Goal: Communication & Community: Answer question/provide support

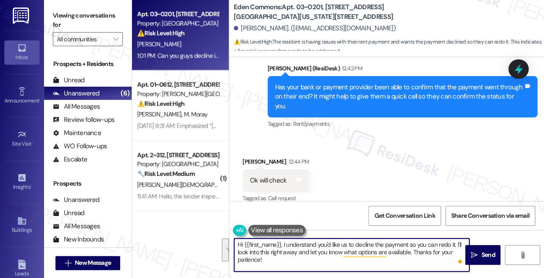
scroll to position [13634, 0]
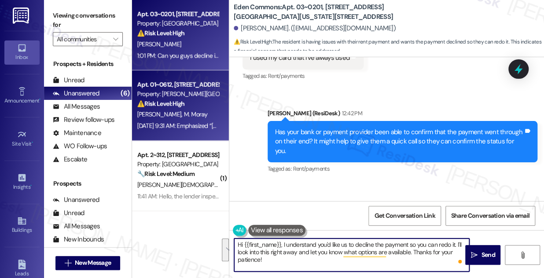
click at [207, 131] on div "[DATE] 9:31 AM: Emphasized “[PERSON_NAME] ([PERSON_NAME][GEOGRAPHIC_DATA]): Hi …" at bounding box center [178, 126] width 83 height 11
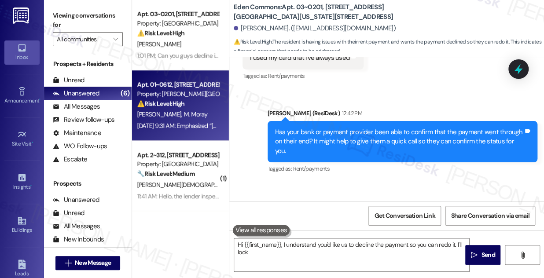
type textarea "Hi {{first_name}}, I understand you'd like us to decline the payment so you can…"
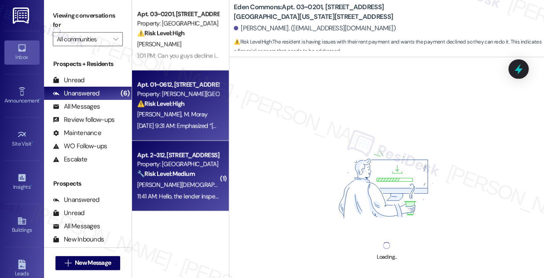
click at [202, 177] on div "🔧 Risk Level: Medium The resident is informing management about a lender inspec…" at bounding box center [177, 174] width 81 height 9
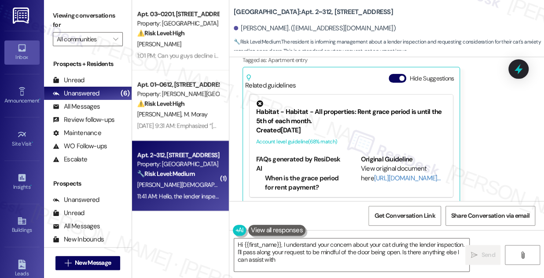
type textarea "Hi {{first_name}}, I understand your concern about your cat during the lender i…"
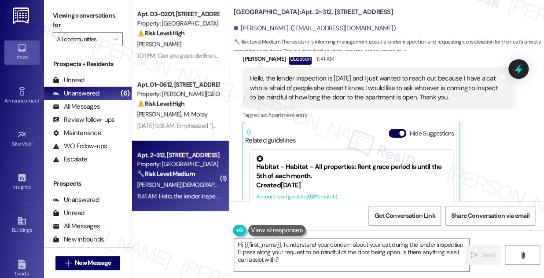
scroll to position [1161, 0]
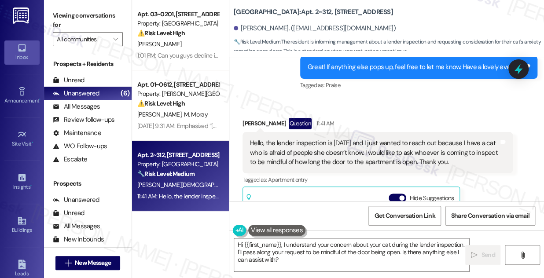
click at [332, 139] on div "Hello, the lender inspection is [DATE] and I just wanted to reach out because I…" at bounding box center [374, 153] width 249 height 28
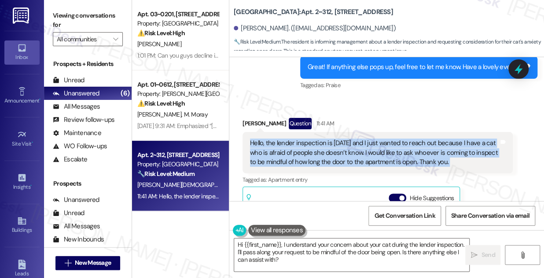
click at [332, 139] on div "Hello, the lender inspection is [DATE] and I just wanted to reach out because I…" at bounding box center [374, 153] width 249 height 28
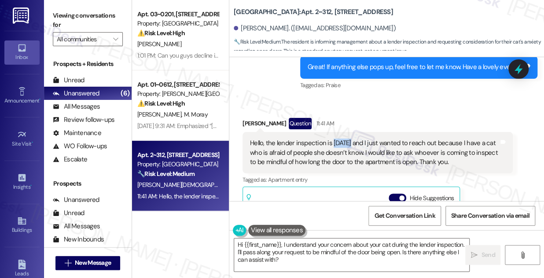
click at [332, 139] on div "Hello, the lender inspection is [DATE] and I just wanted to reach out because I…" at bounding box center [374, 153] width 249 height 28
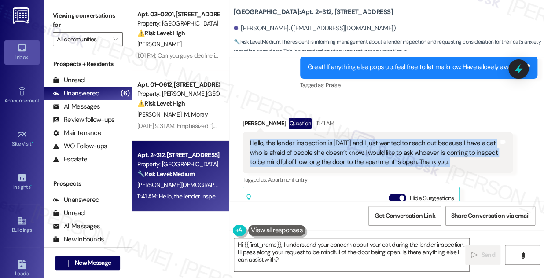
click at [332, 139] on div "Hello, the lender inspection is [DATE] and I just wanted to reach out because I…" at bounding box center [374, 153] width 249 height 28
click at [370, 143] on div "Hello, the lender inspection is [DATE] and I just wanted to reach out because I…" at bounding box center [374, 153] width 249 height 28
click at [370, 142] on div "Hello, the lender inspection is [DATE] and I just wanted to reach out because I…" at bounding box center [374, 153] width 249 height 28
click at [388, 140] on div "Hello, the lender inspection is [DATE] and I just wanted to reach out because I…" at bounding box center [374, 153] width 249 height 28
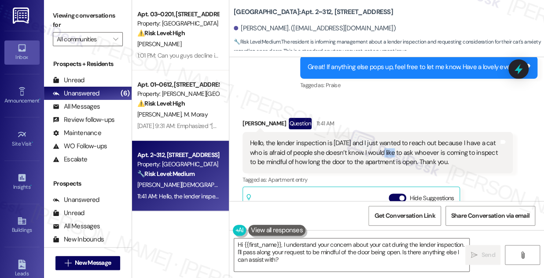
click at [388, 140] on div "Hello, the lender inspection is [DATE] and I just wanted to reach out because I…" at bounding box center [374, 153] width 249 height 28
click at [328, 151] on div "Hello, the lender inspection is [DATE] and I just wanted to reach out because I…" at bounding box center [374, 153] width 249 height 28
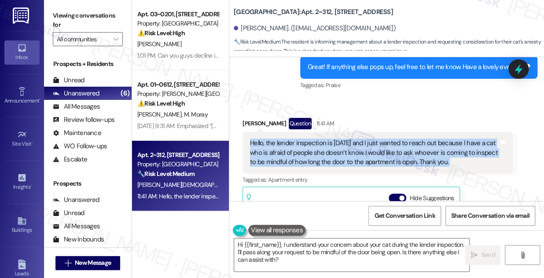
click at [328, 151] on div "Hello, the lender inspection is [DATE] and I just wanted to reach out because I…" at bounding box center [374, 153] width 249 height 28
copy div "Hello, the lender inspection is [DATE] and I just wanted to reach out because I…"
click at [331, 247] on textarea "Hi {{first_name}}, I understand your concern about your cat during the lender i…" at bounding box center [351, 255] width 235 height 33
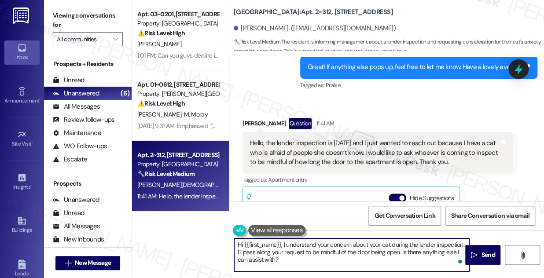
drag, startPoint x: 319, startPoint y: 260, endPoint x: 317, endPoint y: 255, distance: 5.7
click at [317, 255] on textarea "Hi {{first_name}}, I understand your concern about your cat during the lender i…" at bounding box center [351, 255] width 235 height 33
click at [339, 260] on textarea "Hi {{first_name}}, I understand your concern about your cat during the lender i…" at bounding box center [351, 255] width 235 height 33
drag, startPoint x: 402, startPoint y: 255, endPoint x: 411, endPoint y: 260, distance: 9.7
click at [411, 260] on textarea "Hi {{first_name}}, I understand your concern about your cat during the lender i…" at bounding box center [351, 255] width 235 height 33
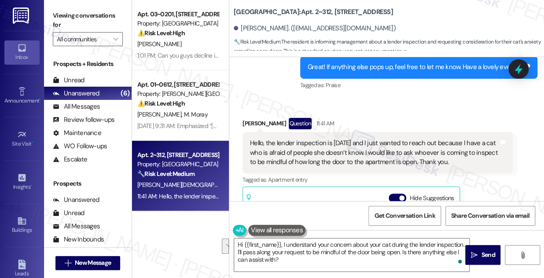
click at [406, 139] on div "Hello, the lender inspection is [DATE] and I just wanted to reach out because I…" at bounding box center [374, 153] width 249 height 28
click at [390, 144] on div "Hello, the lender inspection is [DATE] and I just wanted to reach out because I…" at bounding box center [374, 153] width 249 height 28
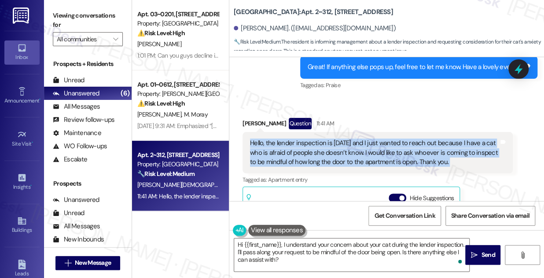
click at [390, 144] on div "Hello, the lender inspection is [DATE] and I just wanted to reach out because I…" at bounding box center [374, 153] width 249 height 28
click at [393, 139] on div "Hello, the lender inspection is [DATE] and I just wanted to reach out because I…" at bounding box center [374, 153] width 249 height 28
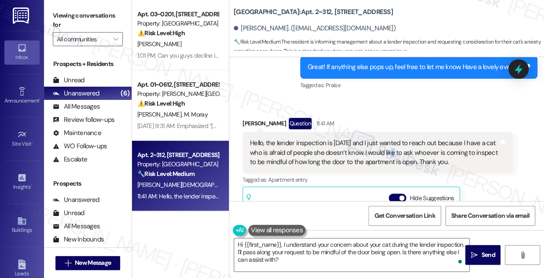
click at [393, 139] on div "Hello, the lender inspection is [DATE] and I just wanted to reach out because I…" at bounding box center [374, 153] width 249 height 28
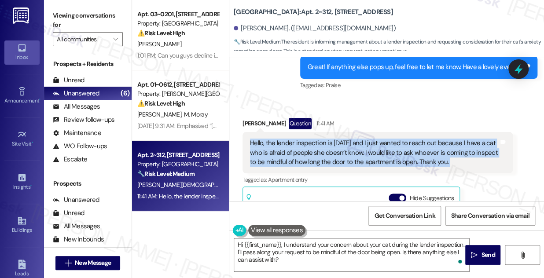
click at [393, 139] on div "Hello, the lender inspection is [DATE] and I just wanted to reach out because I…" at bounding box center [374, 153] width 249 height 28
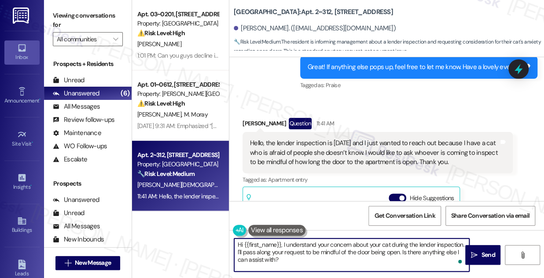
click at [323, 254] on textarea "Hi {{first_name}}, I understand your concern about your cat during the lender i…" at bounding box center [351, 255] width 235 height 33
click at [344, 161] on div "Hello, the lender inspection is [DATE] and I just wanted to reach out because I…" at bounding box center [378, 152] width 270 height 41
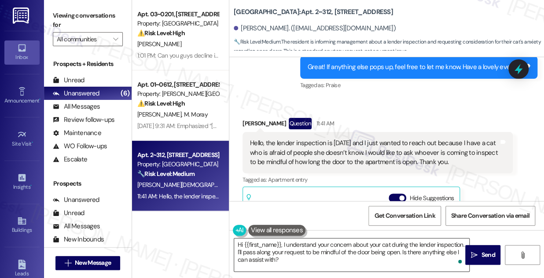
click at [276, 255] on textarea "Hi {{first_name}}, I understand your concern about your cat during the lender i…" at bounding box center [351, 255] width 235 height 33
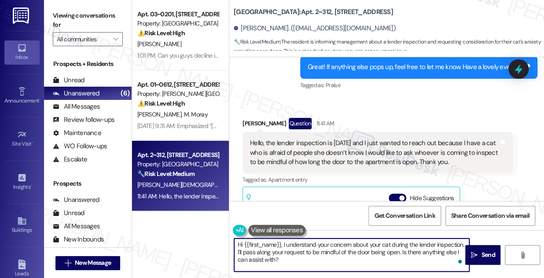
click at [276, 255] on textarea "Hi {{first_name}}, I understand your concern about your cat during the lender i…" at bounding box center [351, 255] width 235 height 33
click at [335, 173] on div "Tagged as: Apartment entry Click to highlight conversations about Apartment ent…" at bounding box center [378, 179] width 270 height 13
click at [335, 260] on textarea "Hi {{first_name}}, I understand your concern about your cat during the lender i…" at bounding box center [351, 255] width 235 height 33
click at [295, 258] on textarea "Hi {{first_name}}, I understand your concern about your cat during the lender i…" at bounding box center [351, 255] width 235 height 33
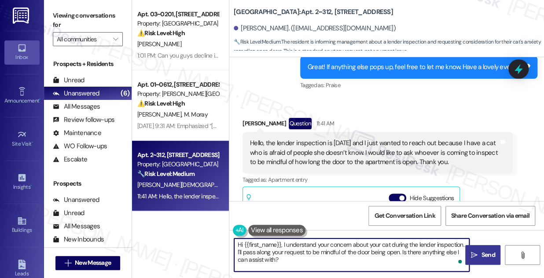
click at [481, 256] on span "Send" at bounding box center [488, 255] width 14 height 9
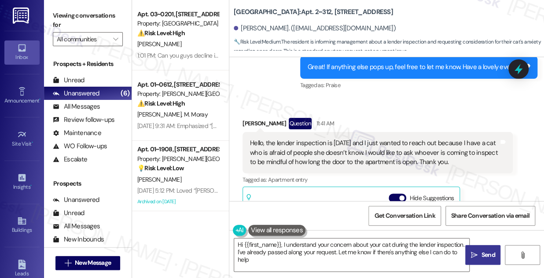
type textarea "Hi {{first_name}}, I understand your concern about your cat during the lender i…"
click at [392, 140] on div "Hello, the lender inspection is [DATE] and I just wanted to reach out because I…" at bounding box center [374, 153] width 249 height 28
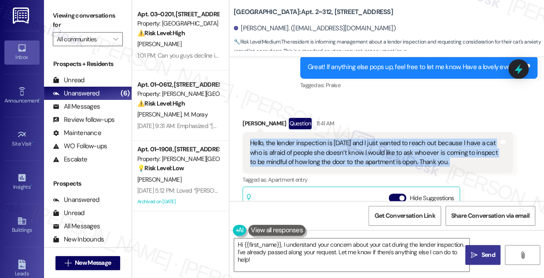
click at [392, 140] on div "Hello, the lender inspection is [DATE] and I just wanted to reach out because I…" at bounding box center [374, 153] width 249 height 28
copy div "Hello, the lender inspection is [DATE] and I just wanted to reach out because I…"
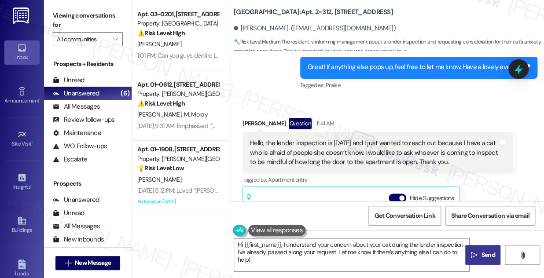
click at [77, 15] on label "Viewing conversations for" at bounding box center [88, 20] width 70 height 23
click at [421, 139] on div "Hello, the lender inspection is [DATE] and I just wanted to reach out because I…" at bounding box center [374, 153] width 249 height 28
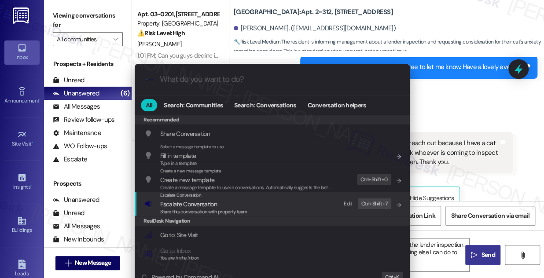
click at [235, 203] on span "Escalate Conversation" at bounding box center [203, 204] width 87 height 10
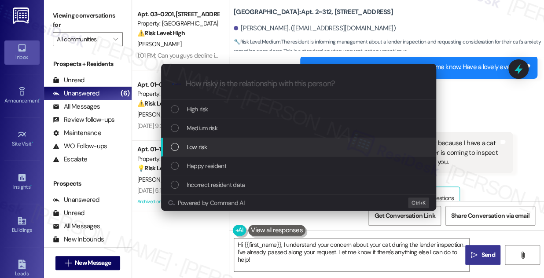
click at [212, 143] on div "Low risk" at bounding box center [300, 147] width 258 height 10
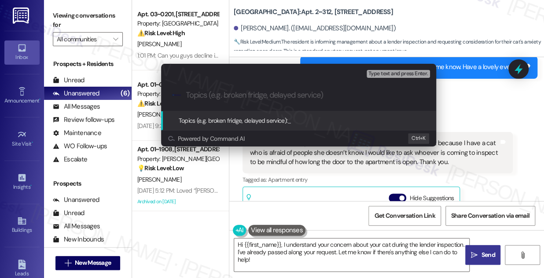
paste input "equest for Care During [DATE] Lender Inspection – Cat in Unit"
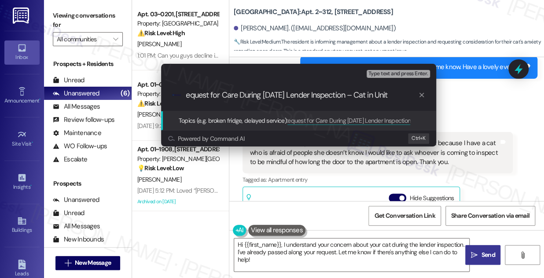
click at [221, 102] on div ".cls-1{fill:#0a055f;}.cls-2{fill:#0cc4c4;} resideskLogoBlueOrange equest for Ca…" at bounding box center [298, 95] width 275 height 31
click at [187, 95] on input "equest for Care During [DATE] Lender Inspection – Cat in Unit" at bounding box center [302, 95] width 232 height 9
type input "Request for Care During [DATE] Lender Inspection – Cat in Unit"
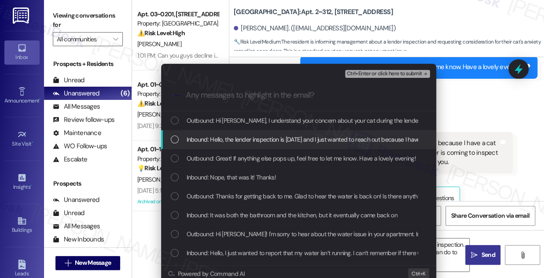
click at [286, 146] on div "Inbound: Hello, the lender inspection is [DATE] and I just wanted to reach out …" at bounding box center [298, 139] width 275 height 19
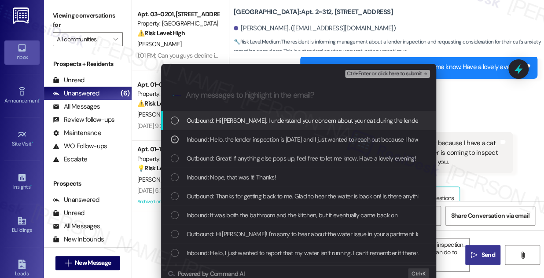
drag, startPoint x: 390, startPoint y: 74, endPoint x: 430, endPoint y: 78, distance: 40.3
click at [422, 77] on button "Ctrl+Enter or click here to submit" at bounding box center [387, 74] width 85 height 8
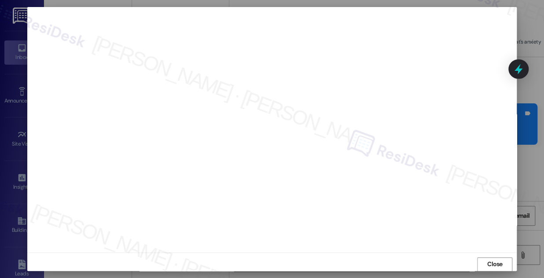
scroll to position [1422, 0]
click at [487, 261] on span "Close" at bounding box center [494, 264] width 15 height 9
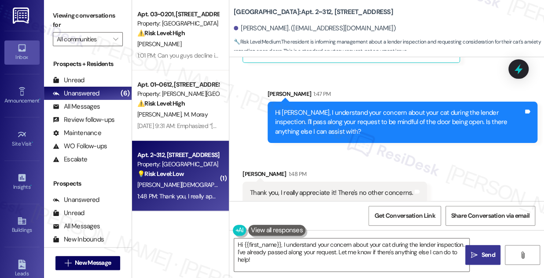
scroll to position [1423, 0]
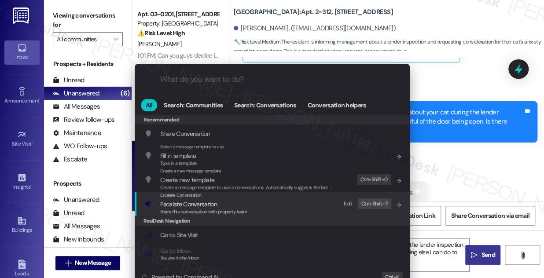
click at [229, 206] on span "Escalate Conversation" at bounding box center [203, 204] width 87 height 10
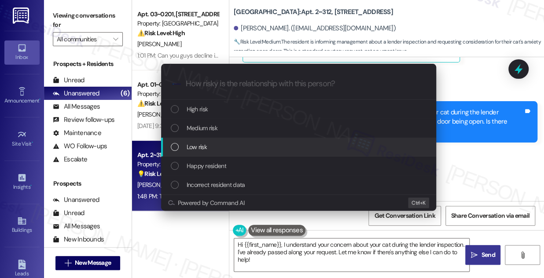
click at [199, 143] on span "Low risk" at bounding box center [197, 147] width 20 height 10
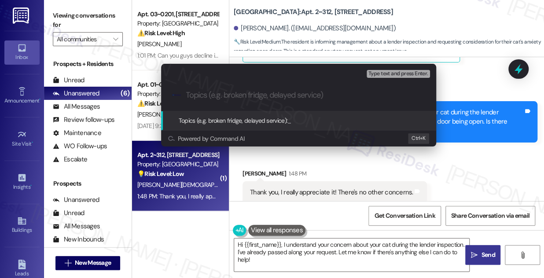
paste input "equest for Care During [DATE] Lender Inspection – Cat in Unit"
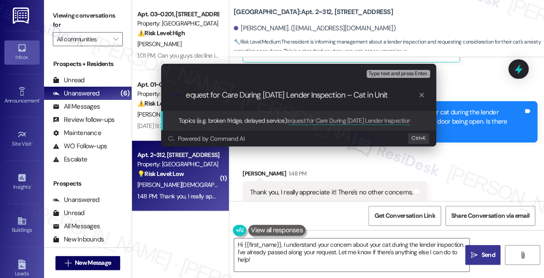
click at [185, 96] on div ".cls-1{fill:#0a055f;}.cls-2{fill:#0cc4c4;} resideskLogoBlueOrange equest for Ca…" at bounding box center [298, 95] width 275 height 31
click at [187, 96] on input "equest for Care During [DATE] Lender Inspection – Cat in Unit" at bounding box center [302, 95] width 232 height 9
type input "Request for Care During [DATE] Lender Inspection – Cat in Unit"
drag, startPoint x: 278, startPoint y: 96, endPoint x: 352, endPoint y: 93, distance: 73.6
click at [352, 93] on input "Request for Care During [DATE] Lender Inspection – Cat in Unit" at bounding box center [302, 95] width 232 height 9
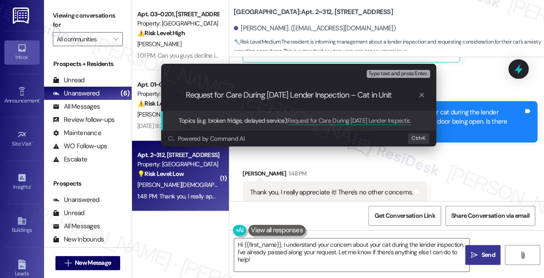
click at [285, 92] on input "Request for Care During [DATE] Lender Inspection – Cat in Unit" at bounding box center [302, 95] width 232 height 9
click at [281, 93] on input "Request for Care During [DATE] Lender Inspection – Cat in Unit" at bounding box center [302, 95] width 232 height 9
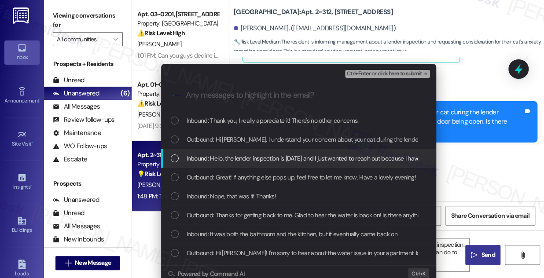
click at [247, 155] on span "Inbound: Hello, the lender inspection is [DATE] and I just wanted to reach out …" at bounding box center [517, 159] width 661 height 10
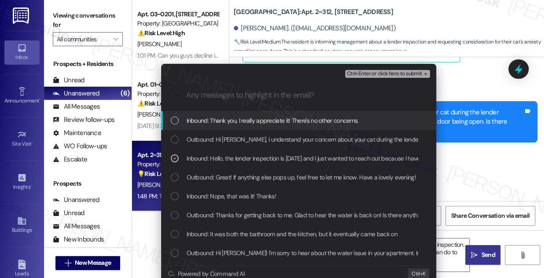
click at [369, 76] on span "Ctrl+Enter or click here to submit" at bounding box center [384, 74] width 75 height 6
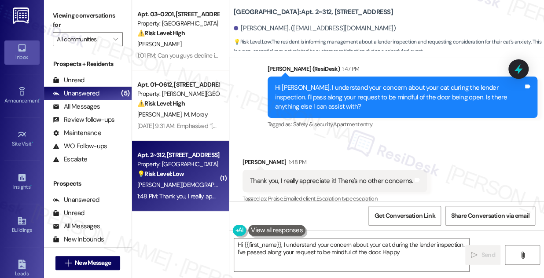
scroll to position [1337, 0]
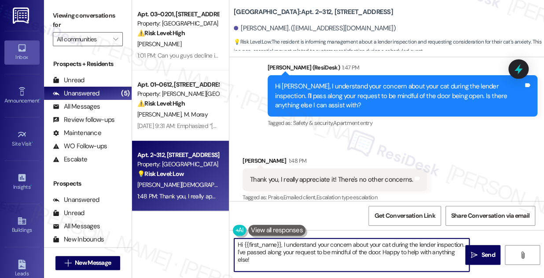
click at [316, 243] on textarea "Hi {{first_name}}, I understand your concern about your cat during the lender i…" at bounding box center [351, 255] width 235 height 33
type textarea "You're very welcome! I've relayed your concern to the team. If anything else co…"
click at [335, 249] on textarea "You're very welcome! I've relayed your concern to the team. If anything else co…" at bounding box center [351, 255] width 235 height 33
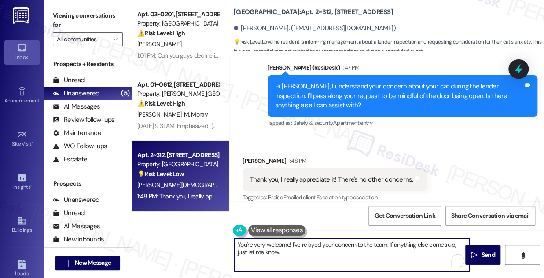
click at [335, 249] on textarea "You're very welcome! I've relayed your concern to the team. If anything else co…" at bounding box center [351, 255] width 235 height 33
click at [348, 245] on textarea "You're very welcome! I've relayed your concern to the team. If anything else co…" at bounding box center [351, 255] width 235 height 33
click at [340, 255] on textarea "You're very welcome! I've relayed your concern to the team. If anything else co…" at bounding box center [351, 255] width 235 height 33
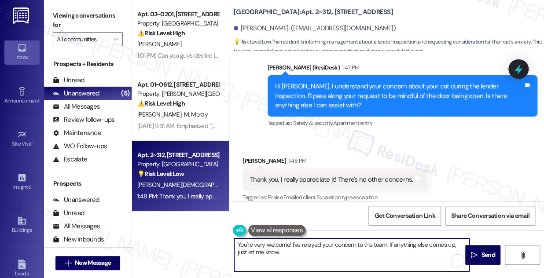
click at [340, 255] on textarea "You're very welcome! I've relayed your concern to the team. If anything else co…" at bounding box center [351, 255] width 235 height 33
click at [340, 244] on textarea "You're very welcome! I've relayed your concern to the team. If anything else co…" at bounding box center [351, 255] width 235 height 33
click at [326, 254] on textarea "You're very welcome! I've relayed your concern to the team. If anything else co…" at bounding box center [351, 255] width 235 height 33
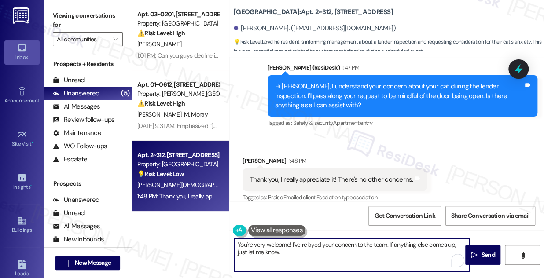
click at [353, 243] on textarea "You're very welcome! I've relayed your concern to the team. If anything else co…" at bounding box center [351, 255] width 235 height 33
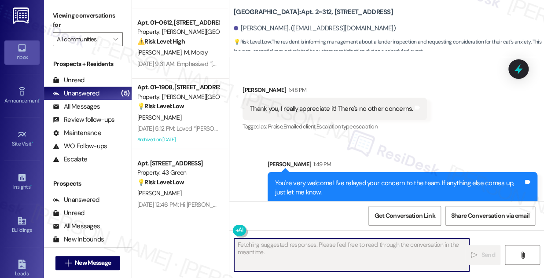
scroll to position [0, 0]
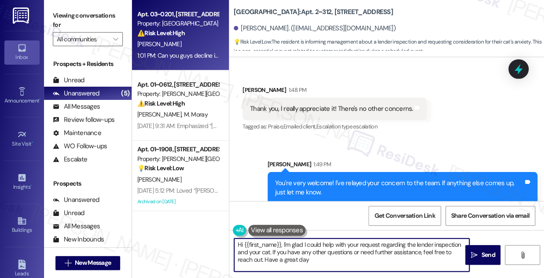
type textarea "Hi {{first_name}}, I'm glad I could help with your request regarding the lender…"
click at [170, 25] on div "Property: [GEOGRAPHIC_DATA]" at bounding box center [177, 23] width 81 height 9
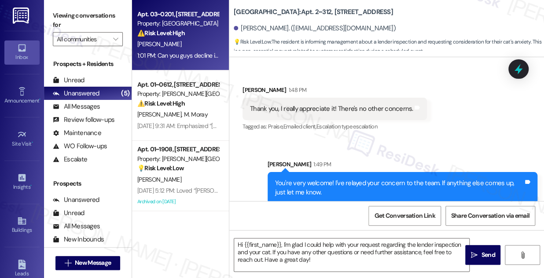
type textarea "Fetching suggested responses. Please feel free to read through the conversation…"
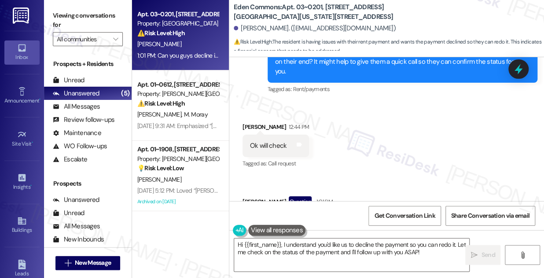
scroll to position [13714, 0]
click at [386, 247] on textarea "Hi {{first_name}}, I understand you'd like us to decline the payment so you can…" at bounding box center [351, 255] width 235 height 33
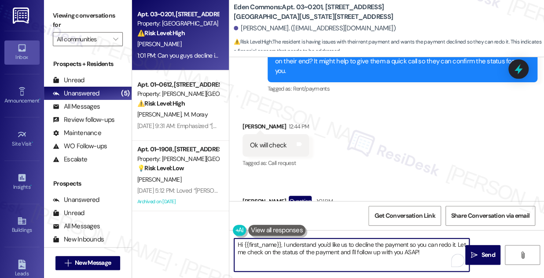
click at [386, 247] on textarea "Hi {{first_name}}, I understand you'd like us to decline the payment so you can…" at bounding box center [351, 255] width 235 height 33
click at [433, 255] on textarea "Hi {{first_name}}, I understand you'd like us to decline the payment so you can…" at bounding box center [351, 255] width 235 height 33
drag, startPoint x: 431, startPoint y: 255, endPoint x: 380, endPoint y: 254, distance: 51.1
click at [380, 254] on textarea "Hi {{first_name}}, I understand you'd like us to decline the payment so you can…" at bounding box center [351, 255] width 235 height 33
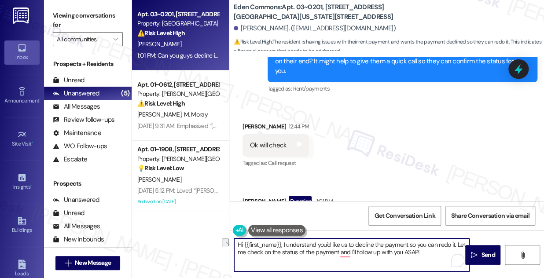
click at [338, 245] on textarea "Hi {{first_name}}, I understand you'd like us to decline the payment so you can…" at bounding box center [351, 255] width 235 height 33
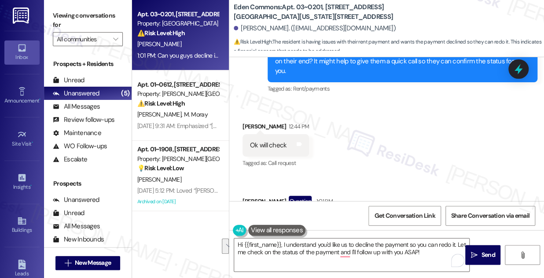
click at [378, 113] on div "Received via SMS [PERSON_NAME] 12:44 PM Ok will check Tags and notes Tagged as:…" at bounding box center [386, 177] width 315 height 151
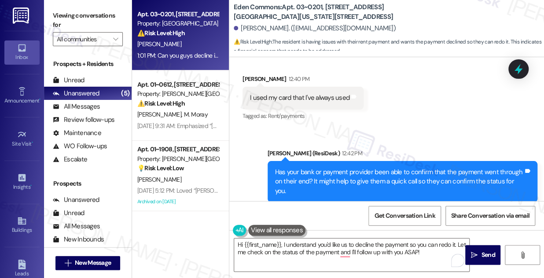
click at [380, 168] on div "Has your bank or payment provider been able to confirm that the payment went th…" at bounding box center [399, 182] width 249 height 28
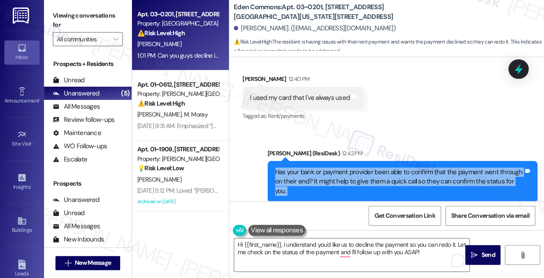
click at [380, 168] on div "Has your bank or payment provider been able to confirm that the payment went th…" at bounding box center [399, 182] width 249 height 28
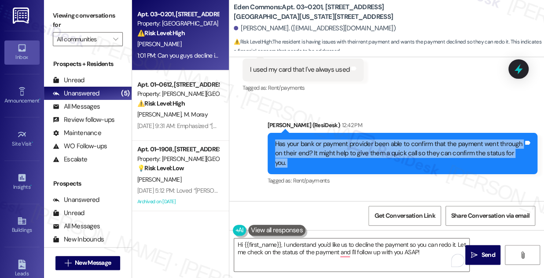
scroll to position [13714, 0]
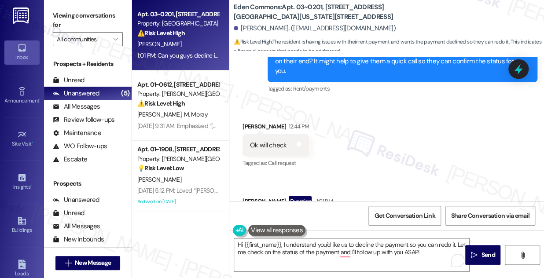
click at [332, 210] on div "Can you guys decline it from your end so I can redo it Tags and notes" at bounding box center [328, 221] width 170 height 22
click at [330, 210] on div "Can you guys decline it from your end so I can redo it Tags and notes" at bounding box center [328, 221] width 170 height 22
click at [328, 210] on div "Can you guys decline it from your end so I can redo it Tags and notes" at bounding box center [328, 221] width 170 height 22
click at [79, 14] on label "Viewing conversations for" at bounding box center [88, 20] width 70 height 23
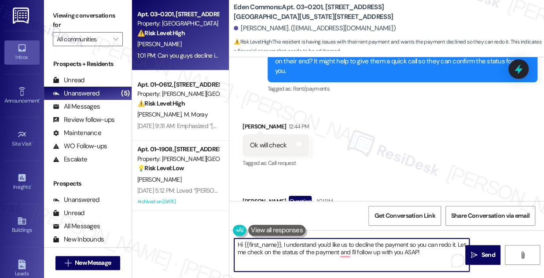
click at [300, 246] on textarea "Hi {{first_name}}, I understand you'd like us to decline the payment so you can…" at bounding box center [351, 255] width 235 height 33
drag, startPoint x: 438, startPoint y: 252, endPoint x: 359, endPoint y: 247, distance: 78.6
click at [359, 247] on textarea "Hi {{first_name}}, I understand you'd like us to decline the payment so you can…" at bounding box center [351, 255] width 235 height 33
click at [335, 251] on textarea "Hi {{first_name}}, I understand you'd like us to decline the payment so you can…" at bounding box center [351, 255] width 235 height 33
click at [340, 252] on textarea "Hi {{first_name}}, I understand you'd like us to decline the payment so you can…" at bounding box center [351, 255] width 235 height 33
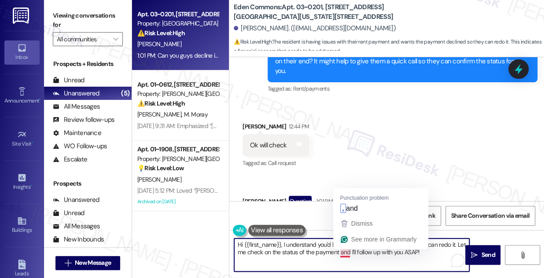
click at [340, 252] on textarea "Hi {{first_name}}, I understand you'd like us to decline the payment so you can…" at bounding box center [351, 255] width 235 height 33
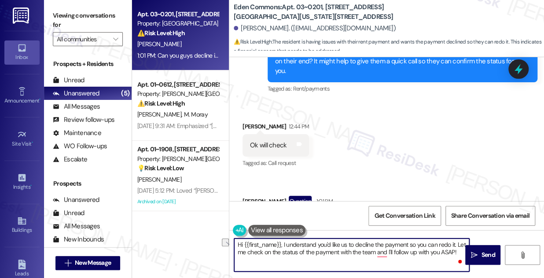
drag, startPoint x: 417, startPoint y: 252, endPoint x: 462, endPoint y: 255, distance: 45.5
click at [462, 255] on textarea "Hi {{first_name}}, I understand you'd like us to decline the payment so you can…" at bounding box center [351, 255] width 235 height 33
click at [278, 262] on textarea "Hi {{first_name}}, I understand you'd like us to decline the payment so you can…" at bounding box center [351, 255] width 235 height 33
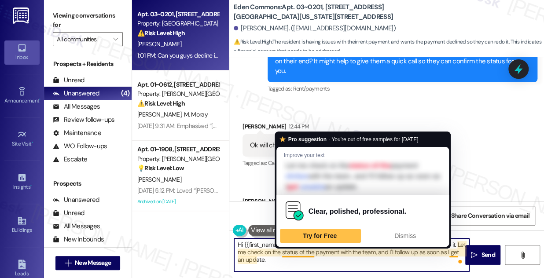
click at [273, 255] on textarea "Hi {{first_name}}, I understand you'd like us to decline the payment so you can…" at bounding box center [351, 255] width 235 height 33
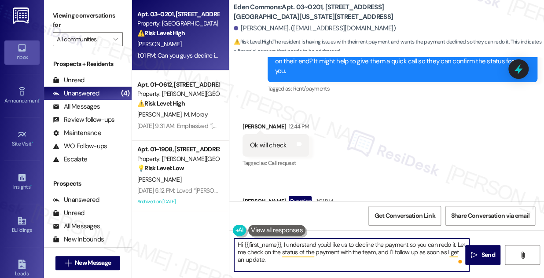
drag, startPoint x: 283, startPoint y: 244, endPoint x: 192, endPoint y: 233, distance: 91.4
click at [192, 233] on div "Apt. 03~0201, [STREET_ADDRESS][GEOGRAPHIC_DATA][US_STATE][STREET_ADDRESS] Prope…" at bounding box center [338, 139] width 412 height 278
type textarea "I understand you'd like us to decline the payment so you can redo it. Let me ch…"
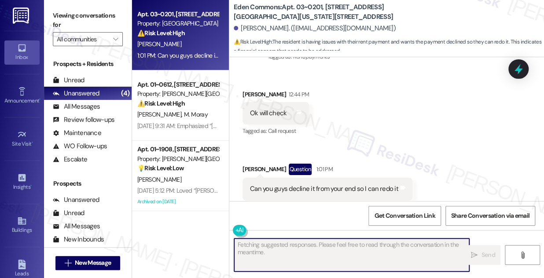
scroll to position [13785, 0]
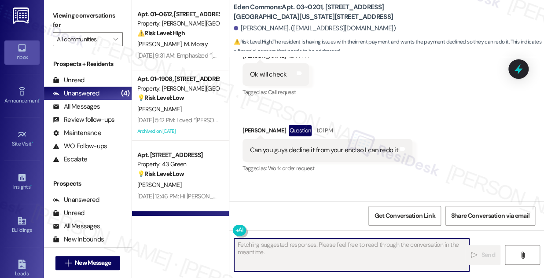
click at [351, 214] on div "I understand you'd like us to decline the payment so you can redo it. Let me ch…" at bounding box center [403, 230] width 270 height 32
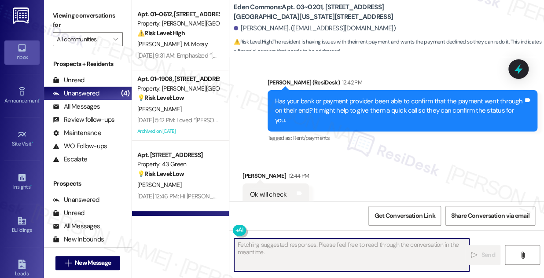
scroll to position [13585, 0]
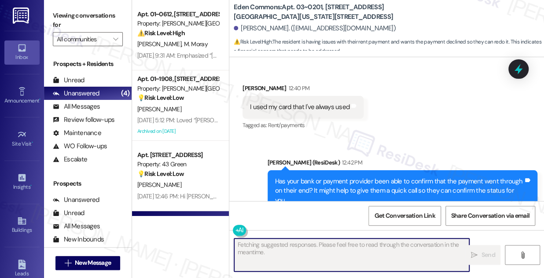
click at [340, 158] on div "[PERSON_NAME] (ResiDesk) 12:42 PM" at bounding box center [403, 164] width 270 height 12
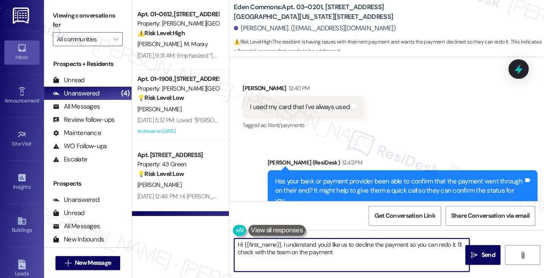
click at [344, 177] on div "Has your bank or payment provider been able to confirm that the payment went th…" at bounding box center [399, 191] width 249 height 28
type textarea "Hi {{first_name}}, I understand you'd like us to decline the payment so you can…"
click at [344, 177] on div "Has your bank or payment provider been able to confirm that the payment went th…" at bounding box center [399, 191] width 249 height 28
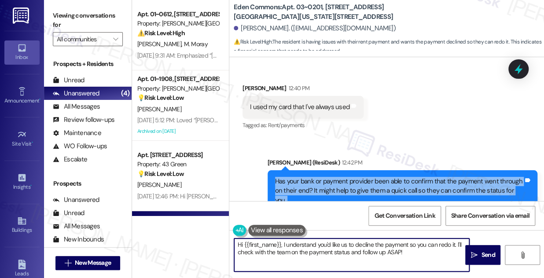
click at [344, 177] on div "Has your bank or payment provider been able to confirm that the payment went th…" at bounding box center [399, 191] width 249 height 28
copy div "Has your bank or payment provider been able to confirm that the payment went th…"
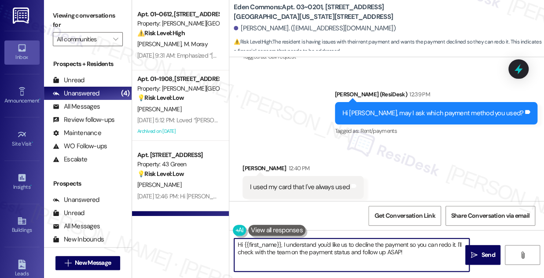
scroll to position [13464, 0]
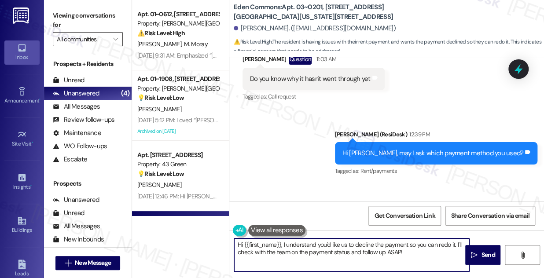
drag, startPoint x: 64, startPoint y: 24, endPoint x: 80, endPoint y: 41, distance: 22.7
click at [64, 24] on label "Viewing conversations for" at bounding box center [88, 20] width 70 height 23
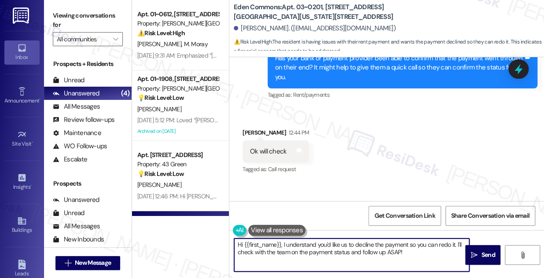
scroll to position [13745, 0]
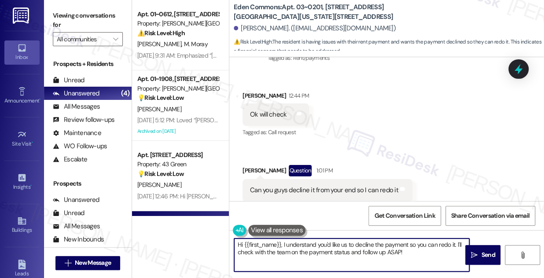
click at [283, 186] on div "Can you guys decline it from your end so I can redo it" at bounding box center [324, 190] width 148 height 9
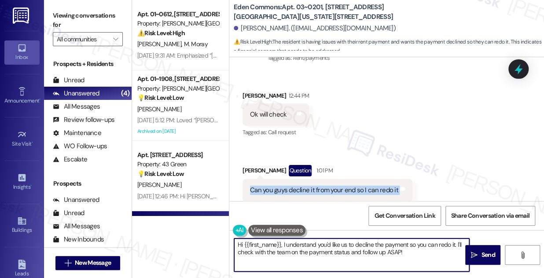
click at [283, 186] on div "Can you guys decline it from your end so I can redo it" at bounding box center [324, 190] width 148 height 9
copy div "Can you guys decline it from your end so I can redo it Tags and notes"
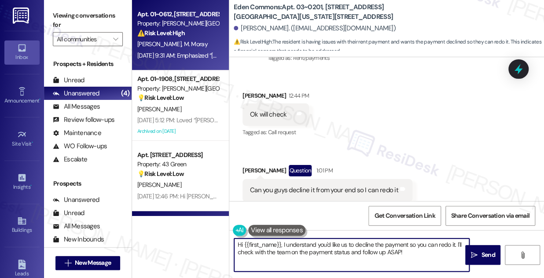
drag, startPoint x: 68, startPoint y: 18, endPoint x: 135, endPoint y: 37, distance: 69.1
click at [68, 18] on label "Viewing conversations for" at bounding box center [88, 20] width 70 height 23
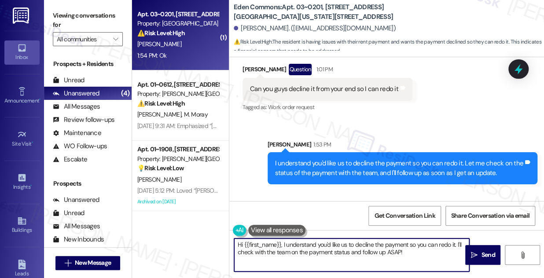
scroll to position [13846, 0]
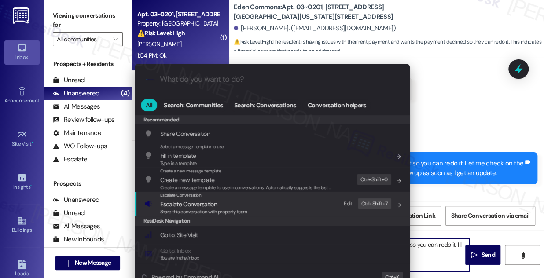
click at [339, 200] on div "Edit Ctrl+ Shift+ 7" at bounding box center [365, 204] width 53 height 15
click at [208, 209] on span "Share this conversation with property team" at bounding box center [203, 212] width 87 height 6
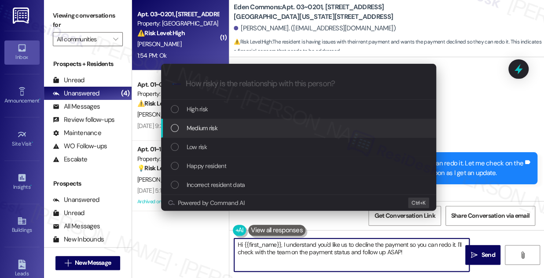
click at [196, 133] on span "Medium risk" at bounding box center [202, 128] width 31 height 10
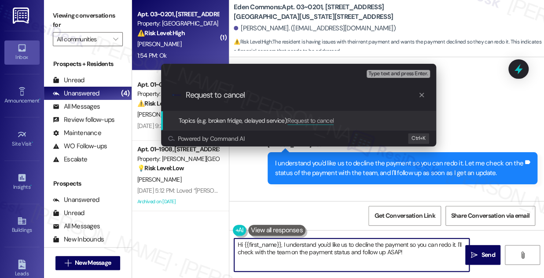
click at [289, 99] on input "Request to cancel" at bounding box center [302, 95] width 232 height 9
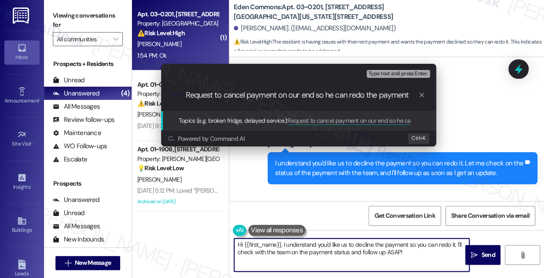
type input "Request to cancel payment on our end so he can redo the payment"
click at [343, 102] on div ".cls-1{fill:#0a055f;}.cls-2{fill:#0cc4c4;} resideskLogoBlueOrange Request to ca…" at bounding box center [298, 95] width 275 height 31
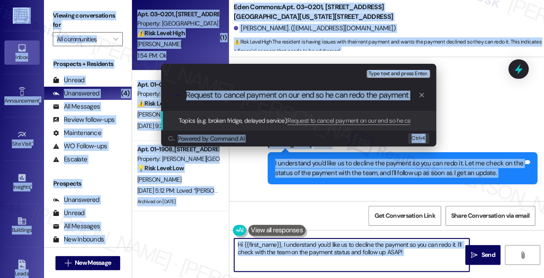
click at [362, 96] on input "Request to cancel payment on our end so he can redo the payment" at bounding box center [302, 95] width 232 height 9
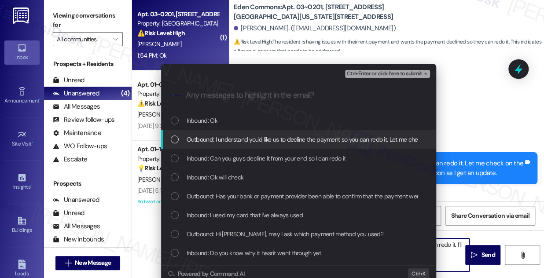
click at [277, 137] on span "Outbound: I understand you'd like us to decline the payment so you can redo it.…" at bounding box center [418, 140] width 463 height 10
click at [279, 138] on span "Outbound: I understand you'd like us to decline the payment so you can redo it.…" at bounding box center [418, 140] width 463 height 10
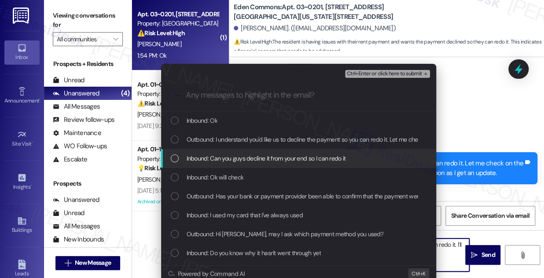
click at [276, 151] on div "Inbound: Can you guys decline it from your end so I can redo it" at bounding box center [298, 158] width 275 height 19
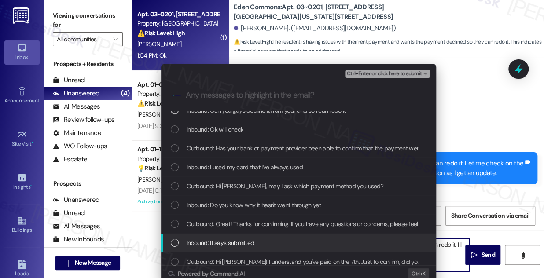
scroll to position [80, 0]
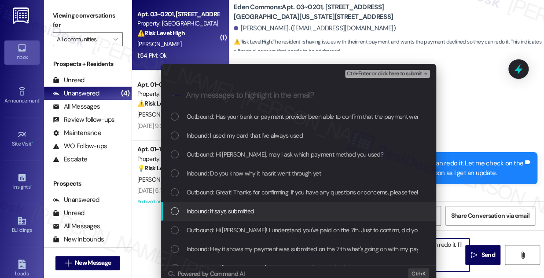
click at [278, 207] on div "Inbound: It says submitted" at bounding box center [300, 212] width 258 height 10
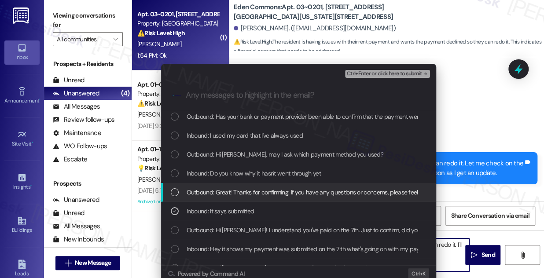
scroll to position [160, 0]
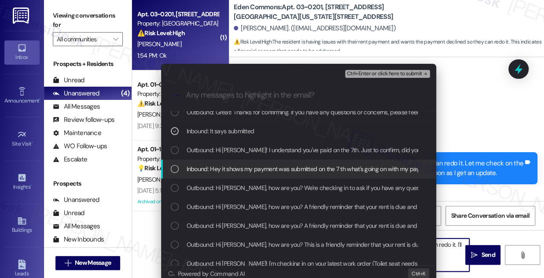
click at [258, 169] on span "Inbound: Hey it shows my payment was submitted on the 7 th what's going on with…" at bounding box center [310, 169] width 247 height 10
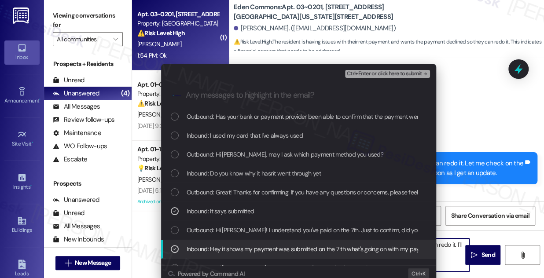
scroll to position [0, 0]
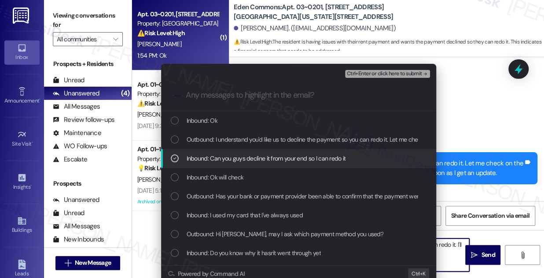
click at [379, 74] on span "Ctrl+Enter or click here to submit" at bounding box center [384, 74] width 75 height 6
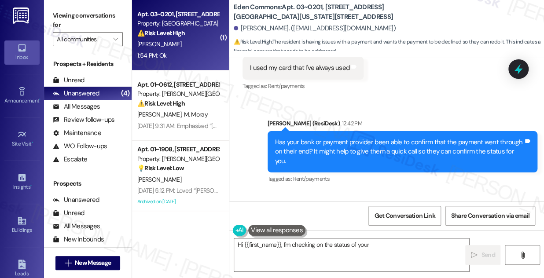
scroll to position [13872, 0]
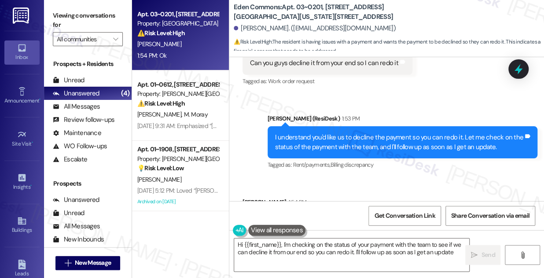
type textarea "Hi {{first_name}}, I'm checking on the status of your payment with the team to …"
click at [198, 63] on div "Apt. 03~0201, [STREET_ADDRESS][GEOGRAPHIC_DATA][US_STATE][STREET_ADDRESS] Prope…" at bounding box center [180, 35] width 97 height 70
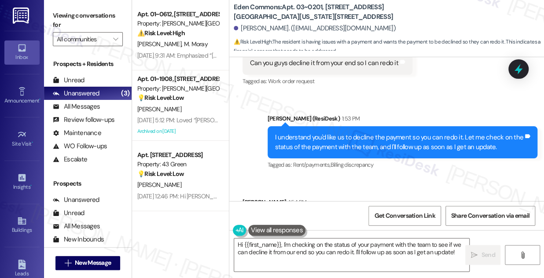
click at [267, 210] on div "Ok Tags and notes" at bounding box center [324, 221] width 162 height 22
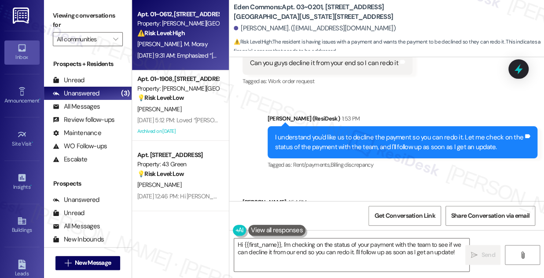
click at [188, 49] on div "[PERSON_NAME] Moray" at bounding box center [178, 44] width 83 height 11
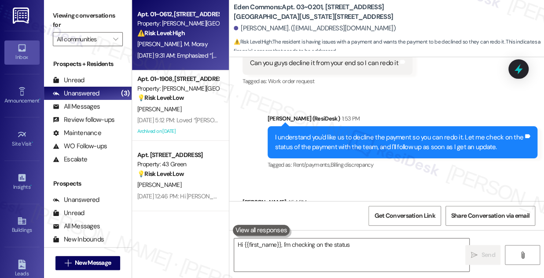
type textarea "Hi {{first_name}}, I'm checking on the status"
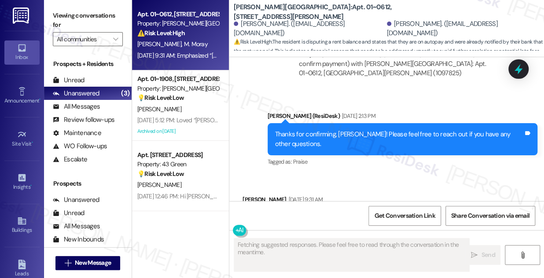
scroll to position [2886, 0]
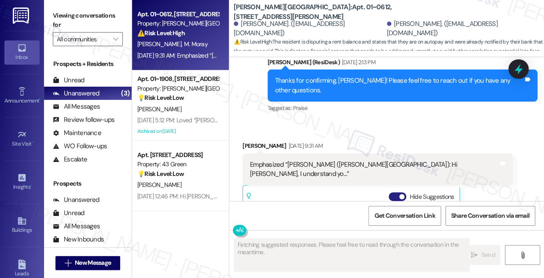
click at [401, 194] on span "button" at bounding box center [401, 196] width 5 height 5
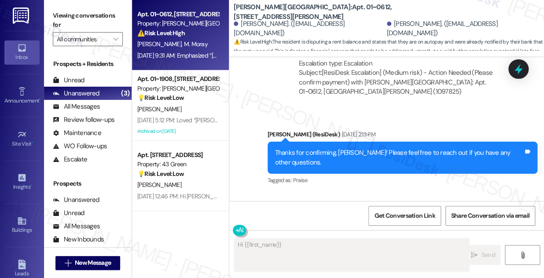
scroll to position [2726, 0]
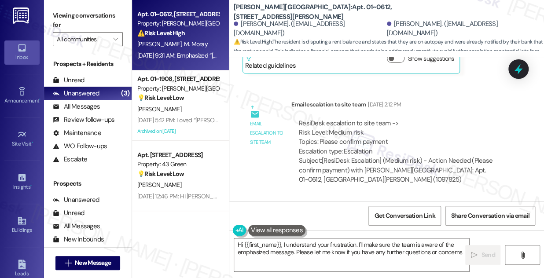
type textarea "Hi {{first_name}}, I understand your frustration. I'll make sure the team is aw…"
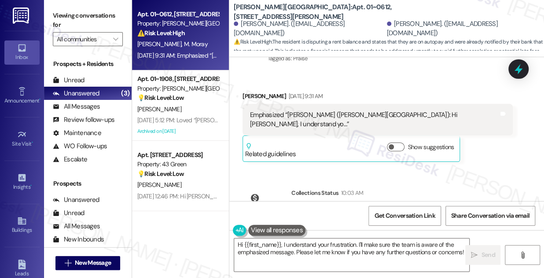
scroll to position [2945, 0]
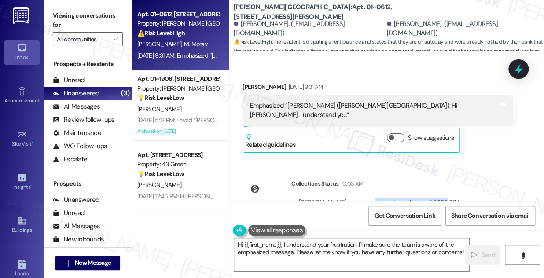
drag, startPoint x: 362, startPoint y: 153, endPoint x: 433, endPoint y: 156, distance: 71.4
click at [433, 198] on div "[PERSON_NAME] has an outstanding balance of $352.36 for [PERSON_NAME][GEOGRAPHI…" at bounding box center [402, 207] width 207 height 19
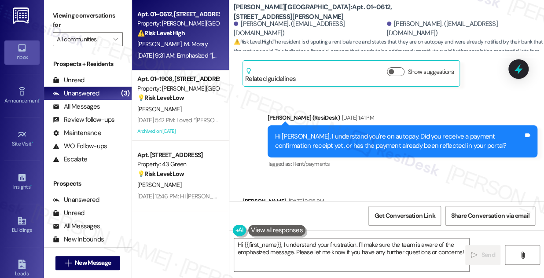
scroll to position [2505, 0]
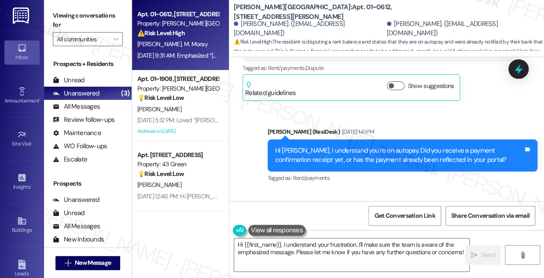
click at [373, 146] on div "Hi [PERSON_NAME], I understand you're on autopay. Did you receive a payment con…" at bounding box center [399, 155] width 249 height 19
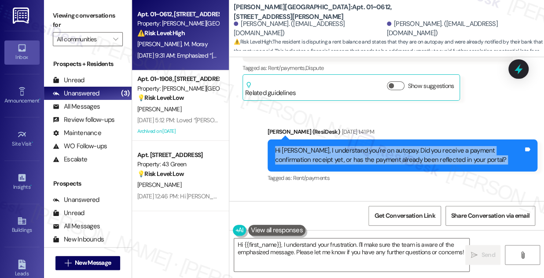
click at [373, 146] on div "Hi [PERSON_NAME], I understand you're on autopay. Did you receive a payment con…" at bounding box center [399, 155] width 249 height 19
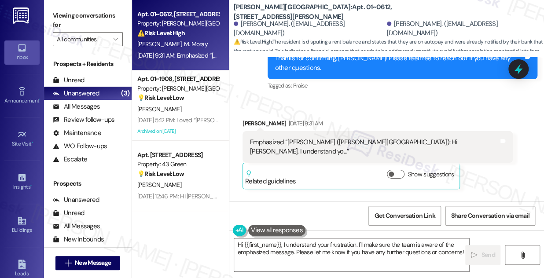
scroll to position [2945, 0]
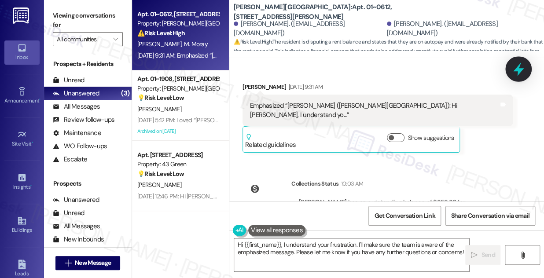
click at [511, 68] on icon at bounding box center [518, 69] width 15 height 15
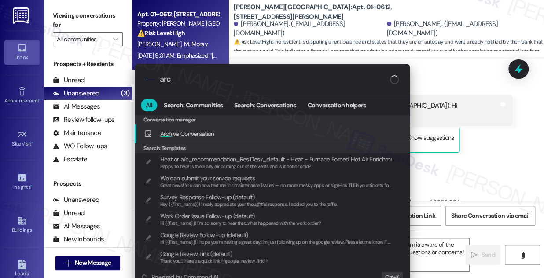
type input "arch"
click at [196, 131] on span "Arch ive Conversation" at bounding box center [187, 134] width 54 height 8
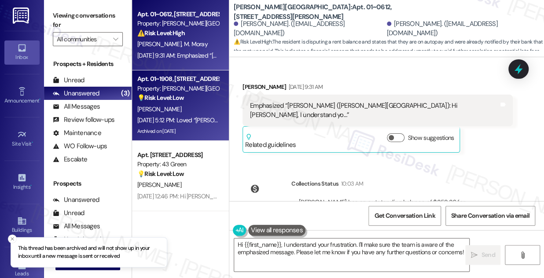
click at [180, 100] on strong "💡 Risk Level: Low" at bounding box center [160, 98] width 47 height 8
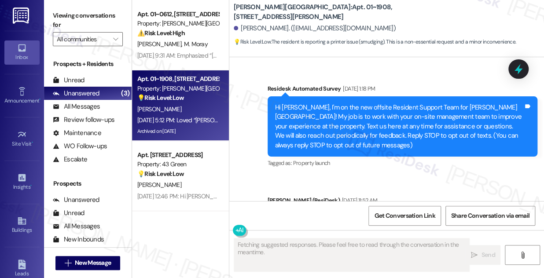
scroll to position [8669, 0]
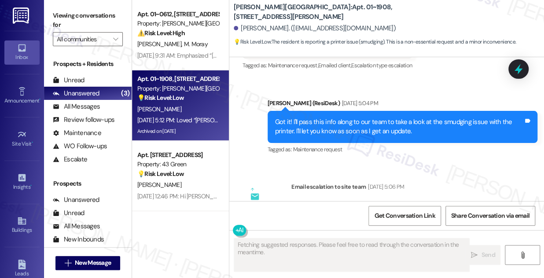
drag, startPoint x: 319, startPoint y: 70, endPoint x: 421, endPoint y: 71, distance: 101.7
click at [421, 201] on div "ResiDesk escalation to site team -> Risk Level: Low risk Topics: Smudge issue w…" at bounding box center [402, 220] width 207 height 38
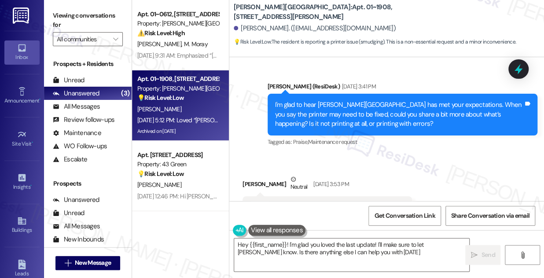
type textarea "Hey {{first_name}}! I'm glad you loved the last update! I'll make sure to let […"
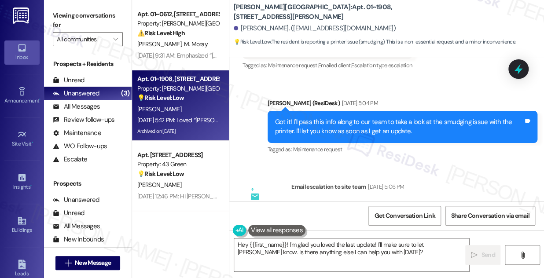
click at [339, 239] on div "Subject: [ResiDesk Escalation] (Low risk) - Action Needed (Smudge issue with Pr…" at bounding box center [402, 253] width 207 height 28
drag, startPoint x: 321, startPoint y: 72, endPoint x: 394, endPoint y: 72, distance: 72.2
click at [394, 201] on div "ResiDesk escalation to site team -> Risk Level: Low risk Topics: Smudge issue w…" at bounding box center [402, 220] width 207 height 38
drag, startPoint x: 398, startPoint y: 70, endPoint x: 316, endPoint y: 66, distance: 82.4
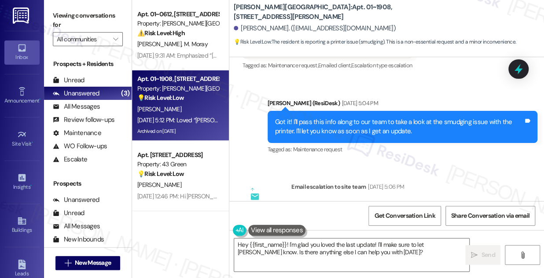
click at [316, 201] on div "ResiDesk escalation to site team -> Risk Level: Low risk Topics: Smudge issue w…" at bounding box center [402, 220] width 207 height 38
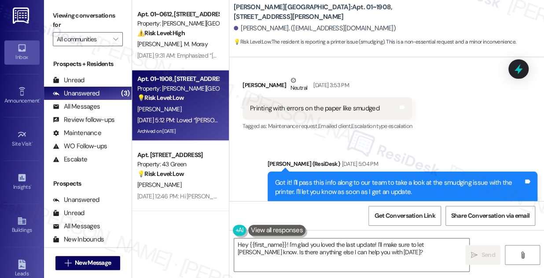
scroll to position [8549, 0]
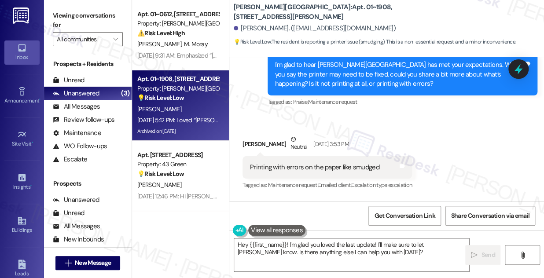
click at [58, 14] on label "Viewing conversations for" at bounding box center [88, 20] width 70 height 23
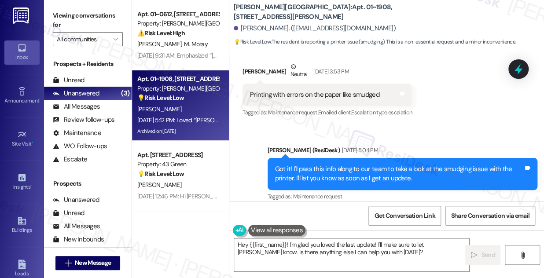
scroll to position [8669, 0]
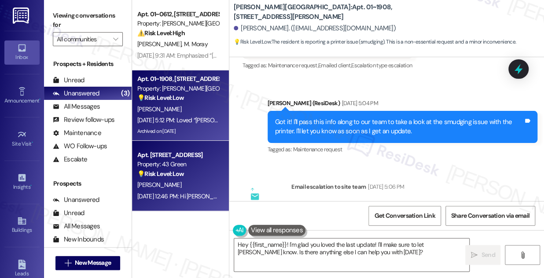
click at [195, 171] on div "💡 Risk Level: Low The resident is inquiring about the availability of one-bedro…" at bounding box center [177, 174] width 81 height 9
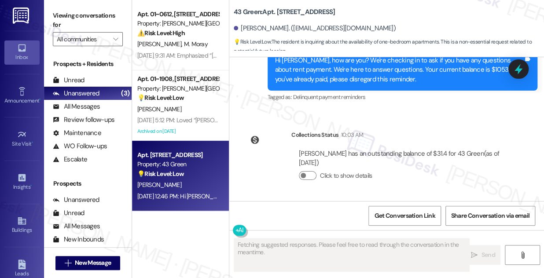
scroll to position [513, 0]
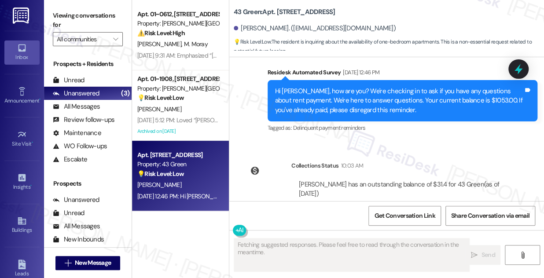
click at [329, 109] on div "Hi [PERSON_NAME], how are you? We're checking in to ask if you have any questio…" at bounding box center [399, 101] width 249 height 28
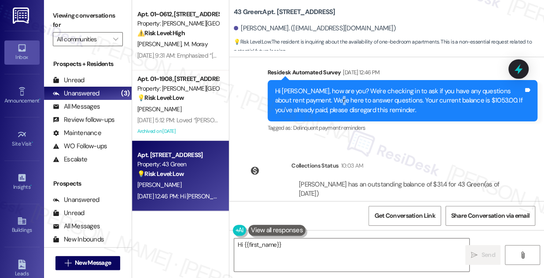
click at [329, 109] on div "Hi [PERSON_NAME], how are you? We're checking in to ask if you have any questio…" at bounding box center [399, 101] width 249 height 28
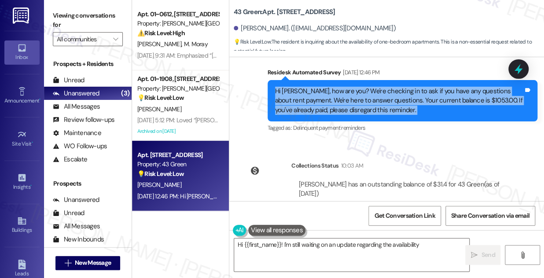
click at [329, 109] on div "Hi [PERSON_NAME], how are you? We're checking in to ask if you have any questio…" at bounding box center [399, 101] width 249 height 28
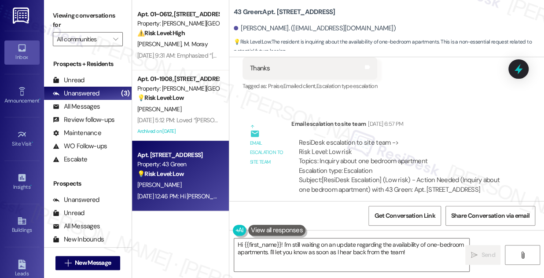
scroll to position [353, 0]
drag, startPoint x: 325, startPoint y: 166, endPoint x: 437, endPoint y: 164, distance: 111.9
click at [437, 164] on div "ResiDesk escalation to site team -> Risk Level: Low risk Topics: Inquiry about …" at bounding box center [402, 158] width 207 height 38
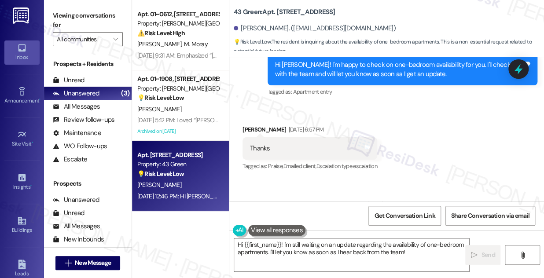
click at [251, 130] on div "[PERSON_NAME] [DATE] 6:57 PM" at bounding box center [310, 131] width 135 height 12
copy div "[PERSON_NAME]"
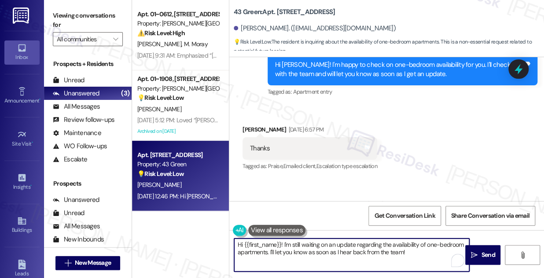
drag, startPoint x: 270, startPoint y: 245, endPoint x: 282, endPoint y: 243, distance: 12.0
click at [283, 243] on textarea "Hi {{first_name}}! I'm still waiting on an update regarding the availability of…" at bounding box center [351, 255] width 235 height 33
paste textarea "[PERSON_NAME]"
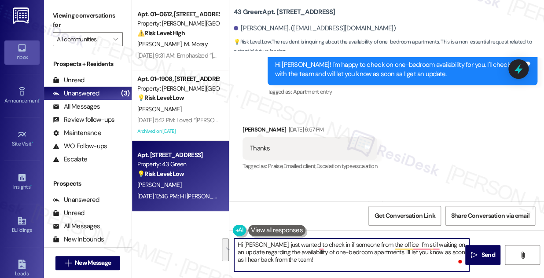
drag, startPoint x: 394, startPoint y: 244, endPoint x: 405, endPoint y: 258, distance: 18.5
click at [405, 258] on textarea "Hi [PERSON_NAME], just wanted to check in if someone from the office I'm still …" at bounding box center [351, 255] width 235 height 33
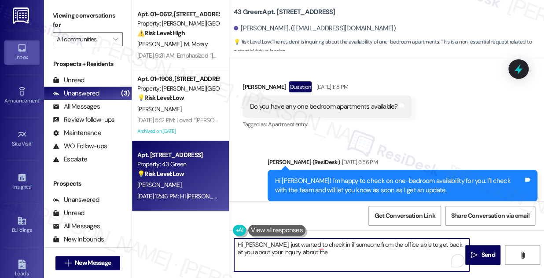
scroll to position [153, 0]
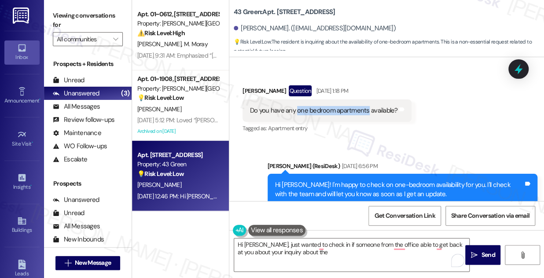
drag, startPoint x: 296, startPoint y: 111, endPoint x: 367, endPoint y: 112, distance: 70.9
click at [367, 112] on div "Do you have any one bedroom apartments available?" at bounding box center [324, 110] width 148 height 9
copy div "one bedroom apartments"
click at [325, 248] on textarea "Hi [PERSON_NAME], just wanted to check in if someone from the office able to ge…" at bounding box center [351, 255] width 235 height 33
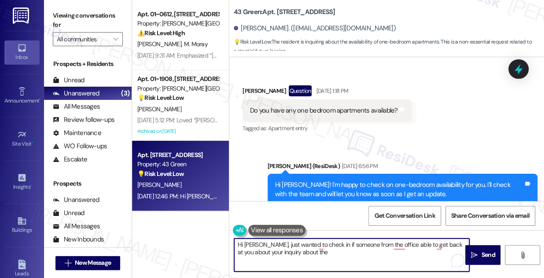
click at [316, 254] on textarea "Hi [PERSON_NAME], just wanted to check in if someone from the office able to ge…" at bounding box center [351, 255] width 235 height 33
click at [306, 252] on textarea "Hi [PERSON_NAME], just wanted to check in if someone from the office able to ge…" at bounding box center [351, 255] width 235 height 33
paste textarea "one bedroom apartments"
type textarea "Hi [PERSON_NAME], just wanted to check in if someone from the office able to ge…"
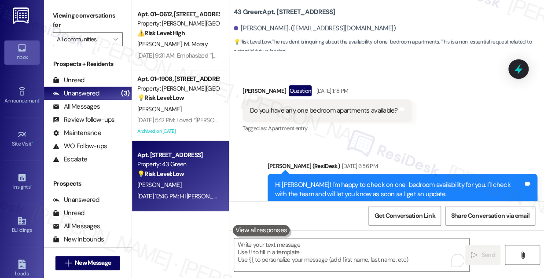
click at [63, 16] on label "Viewing conversations for" at bounding box center [88, 20] width 70 height 23
click at [80, 14] on label "Viewing conversations for" at bounding box center [88, 20] width 70 height 23
click at [335, 251] on textarea "To enrich screen reader interactions, please activate Accessibility in Grammarl…" at bounding box center [351, 255] width 235 height 33
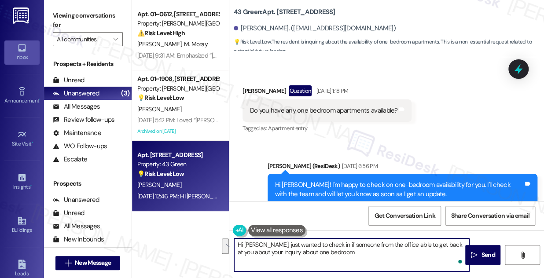
click at [348, 252] on textarea "Hi [PERSON_NAME], just wanted to check in if someone from the office able to ge…" at bounding box center [351, 255] width 235 height 33
drag, startPoint x: 360, startPoint y: 255, endPoint x: 264, endPoint y: 237, distance: 97.6
click at [264, 237] on div "Hi [PERSON_NAME], just wanted to check in if someone from the office able to ge…" at bounding box center [386, 263] width 315 height 66
paste textarea "Just wanted to check in—has someone from the office been able to get back to yo…"
click at [266, 242] on textarea "Hi [PERSON_NAME], Just wanted to check in—has someone from the office been able…" at bounding box center [351, 255] width 235 height 33
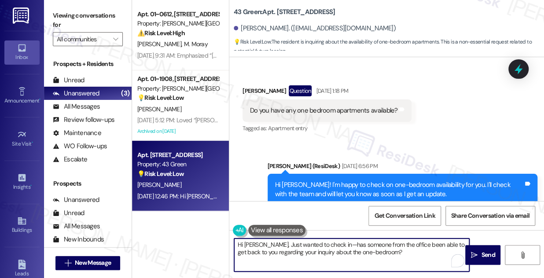
click at [265, 244] on textarea "Hi [PERSON_NAME], Just wanted to check in—has someone from the office been able…" at bounding box center [351, 255] width 235 height 33
drag, startPoint x: 371, startPoint y: 244, endPoint x: 365, endPoint y: 243, distance: 5.4
click at [365, 243] on textarea "Hi [PERSON_NAME], I hope all is well! Just wanted to check in—has someone from …" at bounding box center [351, 255] width 235 height 33
click at [263, 243] on textarea "Hi [PERSON_NAME], I hope all is well! Just wanted to check in, has someone from…" at bounding box center [351, 255] width 235 height 33
click at [306, 251] on textarea "Hi [PERSON_NAME], I hope all is well! Just wanted to check in, has someone from…" at bounding box center [351, 255] width 235 height 33
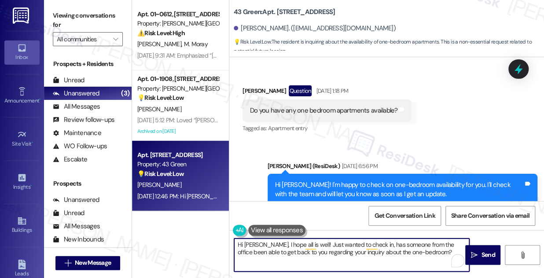
click at [306, 251] on textarea "Hi [PERSON_NAME], I hope all is well! Just wanted to check in, has someone from…" at bounding box center [351, 255] width 235 height 33
click at [423, 257] on textarea "Hi [PERSON_NAME], I hope all is well! Just wanted to check in, has someone from…" at bounding box center [351, 255] width 235 height 33
type textarea "Hi [PERSON_NAME], I hope all is well! Just wanted to check in, has someone from…"
click at [480, 255] on span "Send" at bounding box center [488, 255] width 17 height 9
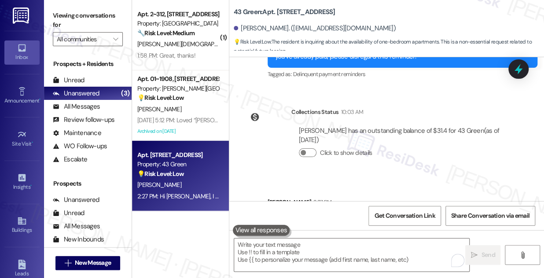
scroll to position [624, 0]
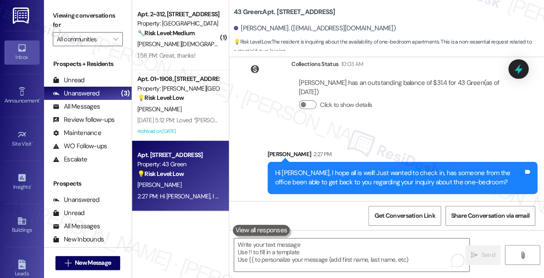
click at [344, 177] on div "Hi [PERSON_NAME], I hope all is well! Just wanted to check in, has someone from…" at bounding box center [399, 178] width 249 height 19
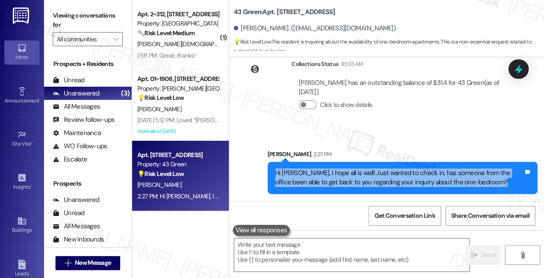
click at [344, 177] on div "Hi [PERSON_NAME], I hope all is well! Just wanted to check in, has someone from…" at bounding box center [399, 178] width 249 height 19
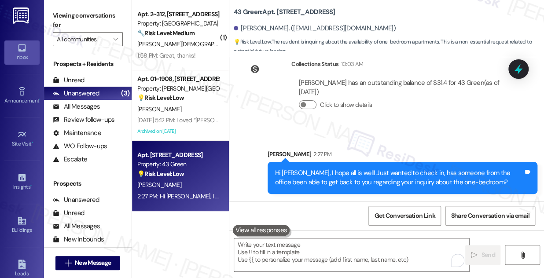
click at [396, 145] on div "Sent via SMS [PERSON_NAME] 2:27 PM Hi [PERSON_NAME], I hope all is well! Just w…" at bounding box center [403, 172] width 284 height 58
click at [434, 170] on div "Hi [PERSON_NAME], I hope all is well! Just wanted to check in, has someone from…" at bounding box center [399, 178] width 249 height 19
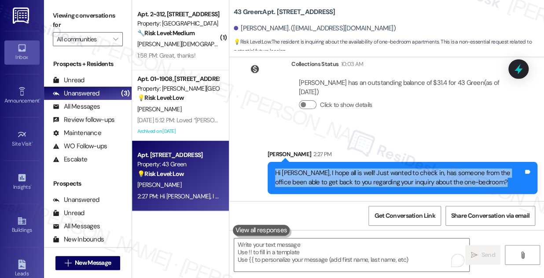
click at [434, 170] on div "Hi [PERSON_NAME], I hope all is well! Just wanted to check in, has someone from…" at bounding box center [399, 178] width 249 height 19
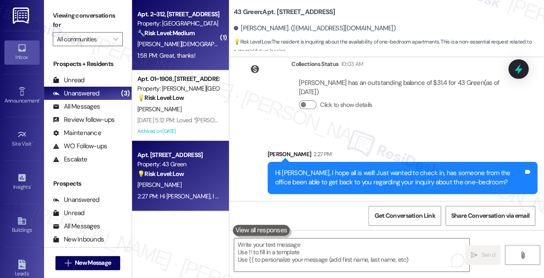
click at [207, 38] on div "Apt. 2~312, [STREET_ADDRESS] Property: [GEOGRAPHIC_DATA] 🔧 Risk Level: Medium T…" at bounding box center [178, 24] width 83 height 30
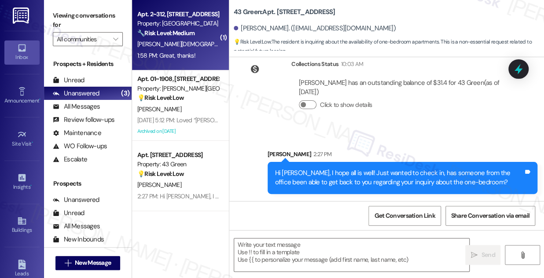
type textarea "Fetching suggested responses. Please feel free to read through the conversation…"
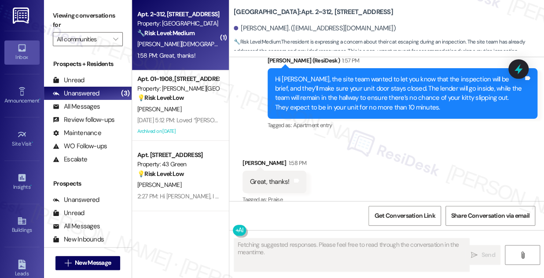
scroll to position [1716, 0]
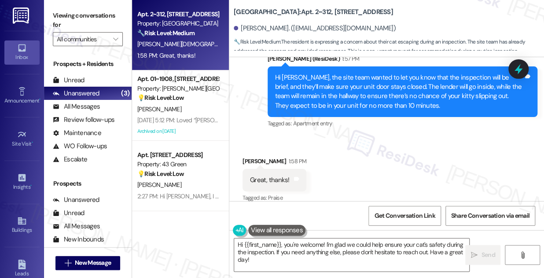
click at [437, 85] on div "Hi [PERSON_NAME], the site team wanted to let you know that the inspection will…" at bounding box center [399, 92] width 249 height 38
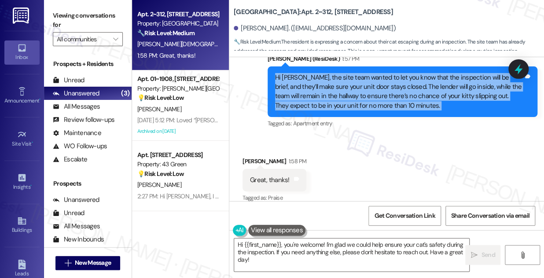
click at [437, 85] on div "Hi [PERSON_NAME], the site team wanted to let you know that the inspection will…" at bounding box center [399, 92] width 249 height 38
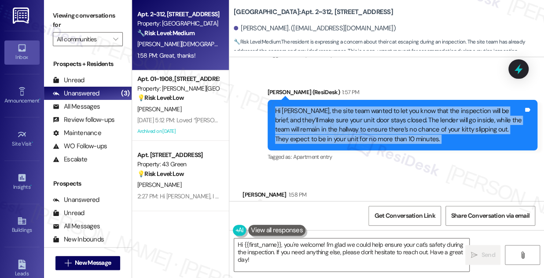
scroll to position [1675, 0]
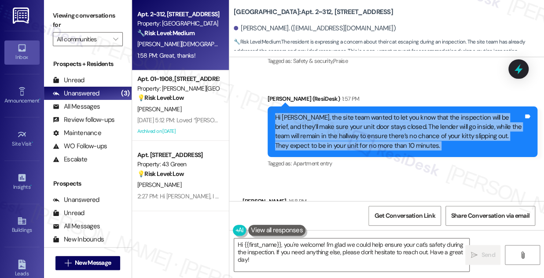
click at [331, 130] on div "Hi [PERSON_NAME], the site team wanted to let you know that the inspection will…" at bounding box center [399, 132] width 249 height 38
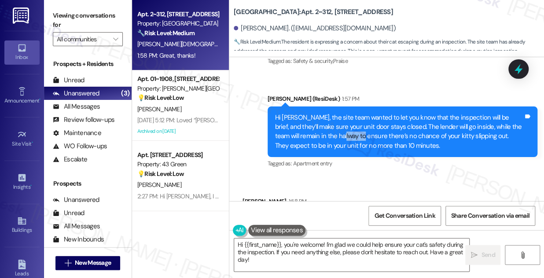
click at [331, 130] on div "Hi [PERSON_NAME], the site team wanted to let you know that the inspection will…" at bounding box center [399, 132] width 249 height 38
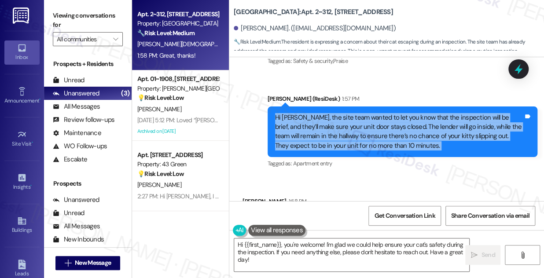
click at [331, 130] on div "Hi [PERSON_NAME], the site team wanted to let you know that the inspection will…" at bounding box center [399, 132] width 249 height 38
click at [381, 121] on div "Hi [PERSON_NAME], the site team wanted to let you know that the inspection will…" at bounding box center [399, 132] width 249 height 38
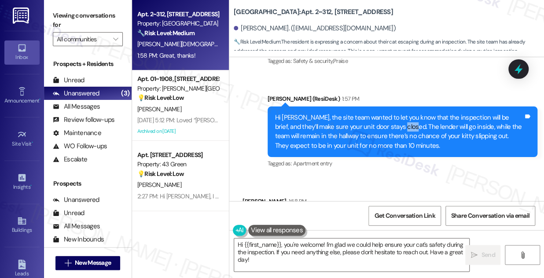
click at [381, 121] on div "Hi [PERSON_NAME], the site team wanted to let you know that the inspection will…" at bounding box center [399, 132] width 249 height 38
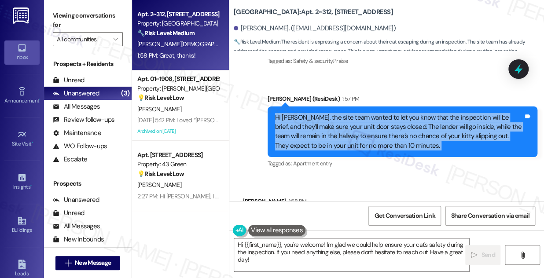
click at [381, 121] on div "Hi [PERSON_NAME], the site team wanted to let you know that the inspection will…" at bounding box center [399, 132] width 249 height 38
click at [315, 123] on div "Hi [PERSON_NAME], the site team wanted to let you know that the inspection will…" at bounding box center [399, 132] width 249 height 38
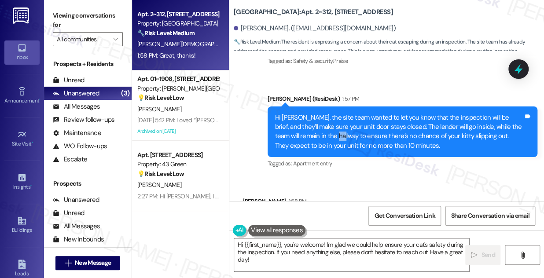
click at [315, 123] on div "Hi [PERSON_NAME], the site team wanted to let you know that the inspection will…" at bounding box center [399, 132] width 249 height 38
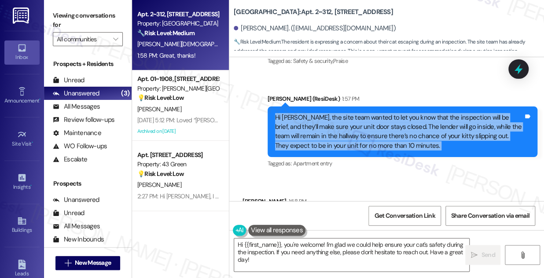
click at [315, 123] on div "Hi [PERSON_NAME], the site team wanted to let you know that the inspection will…" at bounding box center [399, 132] width 249 height 38
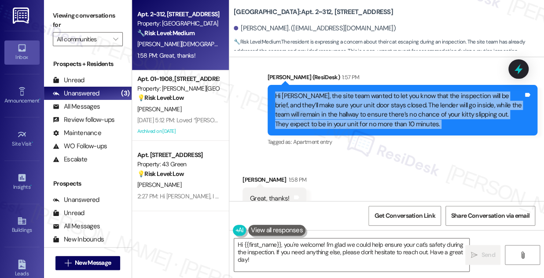
scroll to position [1716, 0]
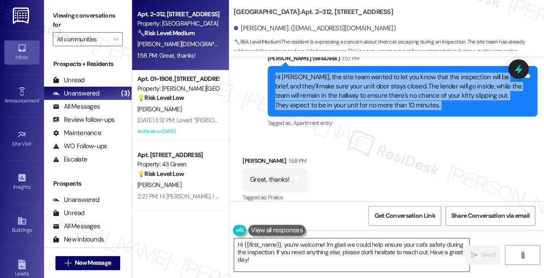
click at [289, 253] on textarea "Hi {{first_name}}, you're welcome! I'm glad we could help ensure your cat's saf…" at bounding box center [351, 255] width 235 height 33
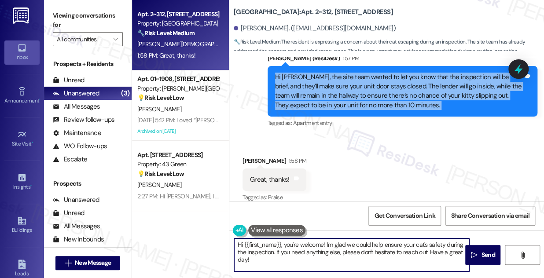
click at [289, 253] on textarea "Hi {{first_name}}, you're welcome! I'm glad we could help ensure your cat's saf…" at bounding box center [351, 255] width 235 height 33
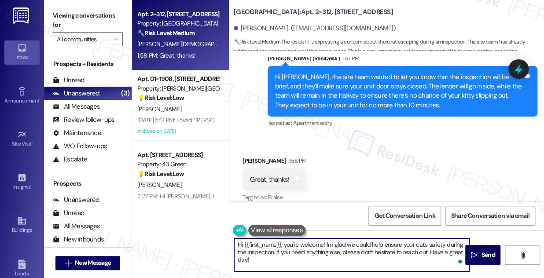
click at [289, 253] on textarea "Hi {{first_name}}, you're welcome! I'm glad we could help ensure your cat's saf…" at bounding box center [351, 255] width 235 height 33
click at [279, 248] on textarea "Hi {{first_name}}, you're welcome! I'm glad we could help ensure your cat's saf…" at bounding box center [351, 255] width 235 height 33
drag, startPoint x: 286, startPoint y: 244, endPoint x: 180, endPoint y: 244, distance: 106.6
click at [180, 244] on div "Apt. 2~312, [STREET_ADDRESS] Property: [GEOGRAPHIC_DATA] 🔧 Risk Level: Medium T…" at bounding box center [338, 139] width 412 height 278
click at [255, 241] on textarea "You're welcome! I'm glad we could help ensure your cat's safety during the insp…" at bounding box center [351, 255] width 235 height 33
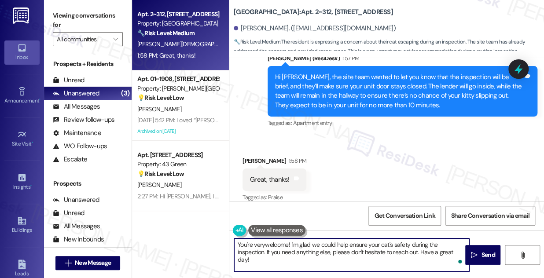
type textarea "You're very welcome! I'm glad we could help ensure your cat's safety during the…"
click at [419, 253] on textarea "You're very welcome! I'm glad we could help ensure your cat's safety during the…" at bounding box center [351, 255] width 235 height 33
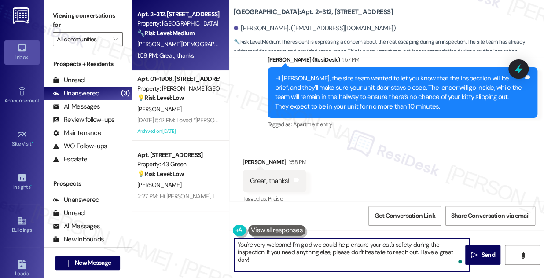
scroll to position [1715, 0]
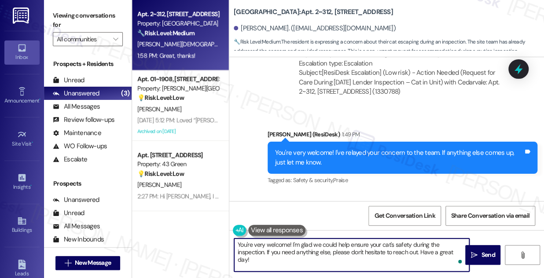
scroll to position [1716, 0]
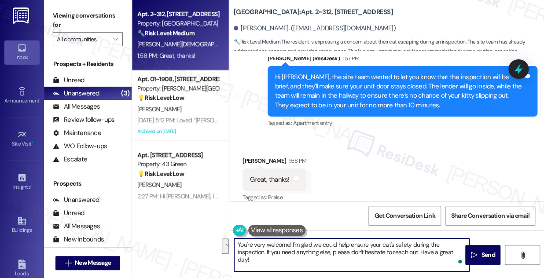
drag, startPoint x: 414, startPoint y: 256, endPoint x: 293, endPoint y: 240, distance: 122.1
click at [293, 240] on textarea "You're very welcome! I'm glad we could help ensure your cat's safety during the…" at bounding box center [351, 255] width 235 height 33
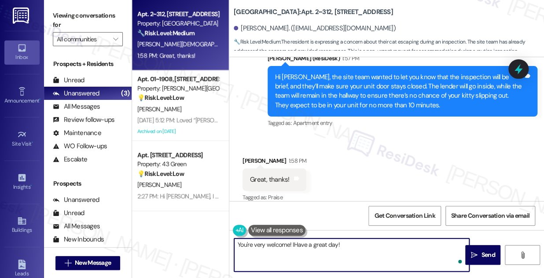
type textarea "You're very welcome! Have a great day!"
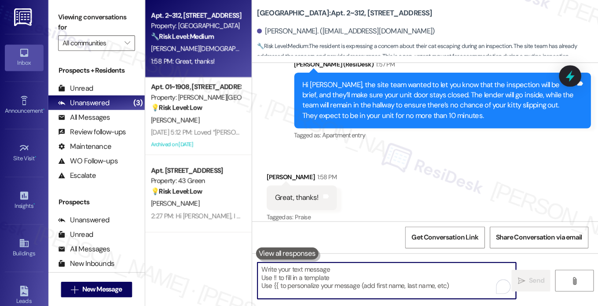
scroll to position [1716, 0]
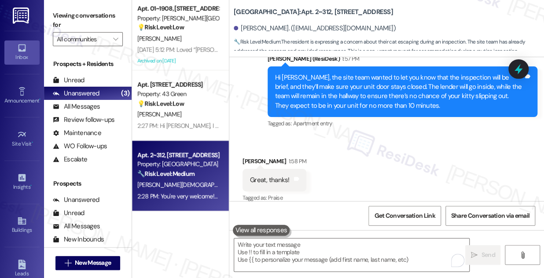
click at [74, 26] on label "Viewing conversations for" at bounding box center [88, 20] width 70 height 23
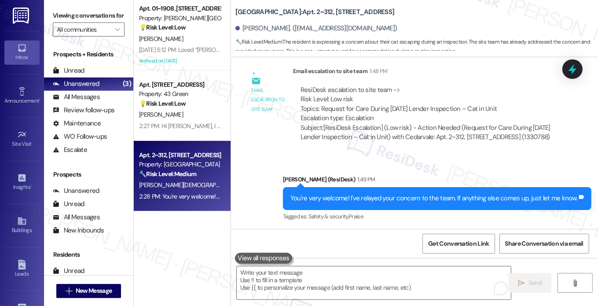
scroll to position [1463, 0]
